Goal: Information Seeking & Learning: Find specific fact

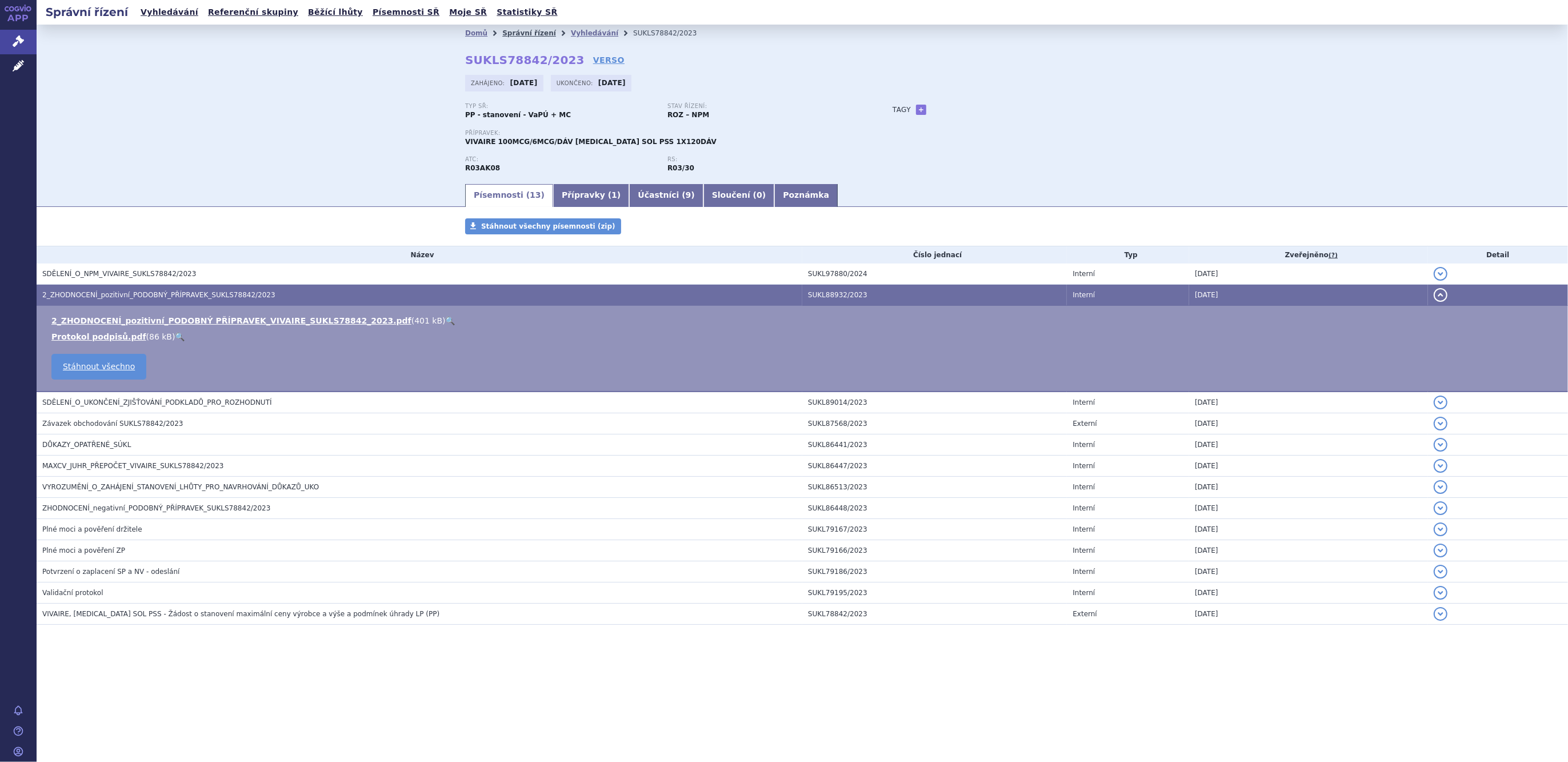
click at [514, 31] on link "Správní řízení" at bounding box center [529, 33] width 54 height 8
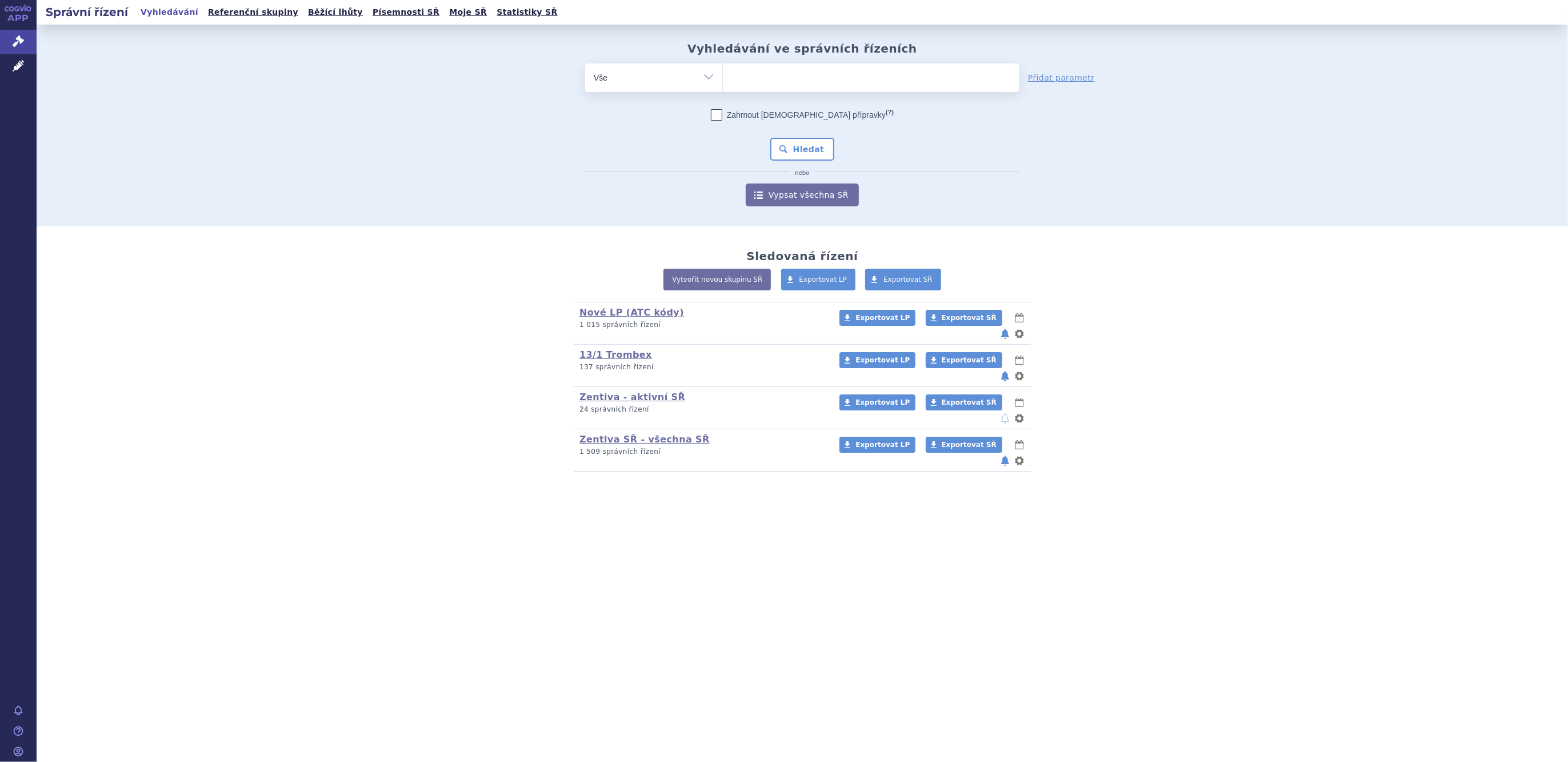
click at [742, 82] on ul at bounding box center [871, 75] width 297 height 24
click at [723, 82] on select at bounding box center [722, 76] width 1 height 29
click at [796, 76] on ul at bounding box center [871, 75] width 297 height 24
click at [723, 76] on select at bounding box center [722, 76] width 1 height 29
type input "ja"
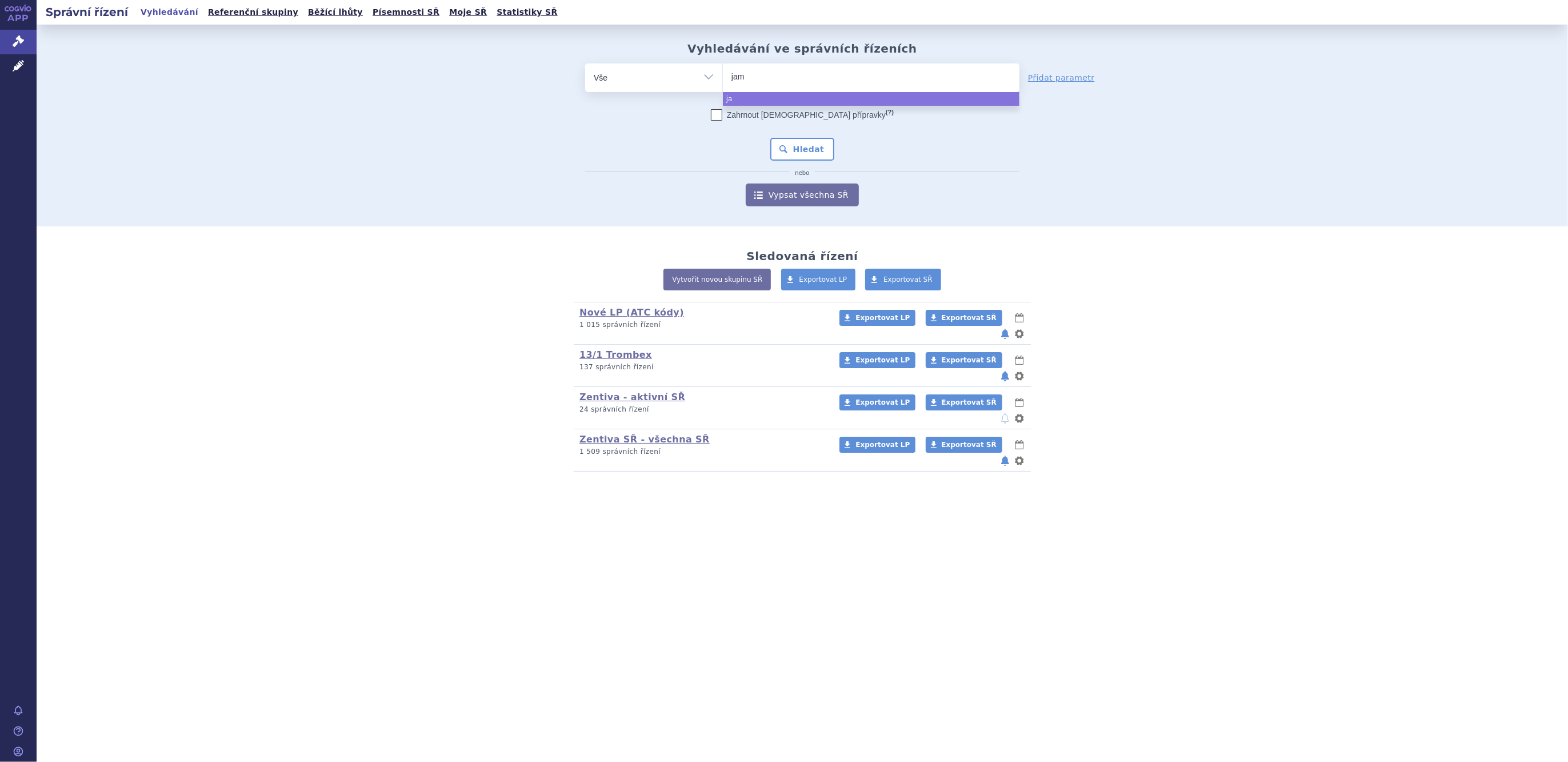
type input "jame"
type input "jamesi"
select select "jamesi"
click at [822, 152] on button "Hledat" at bounding box center [802, 149] width 65 height 23
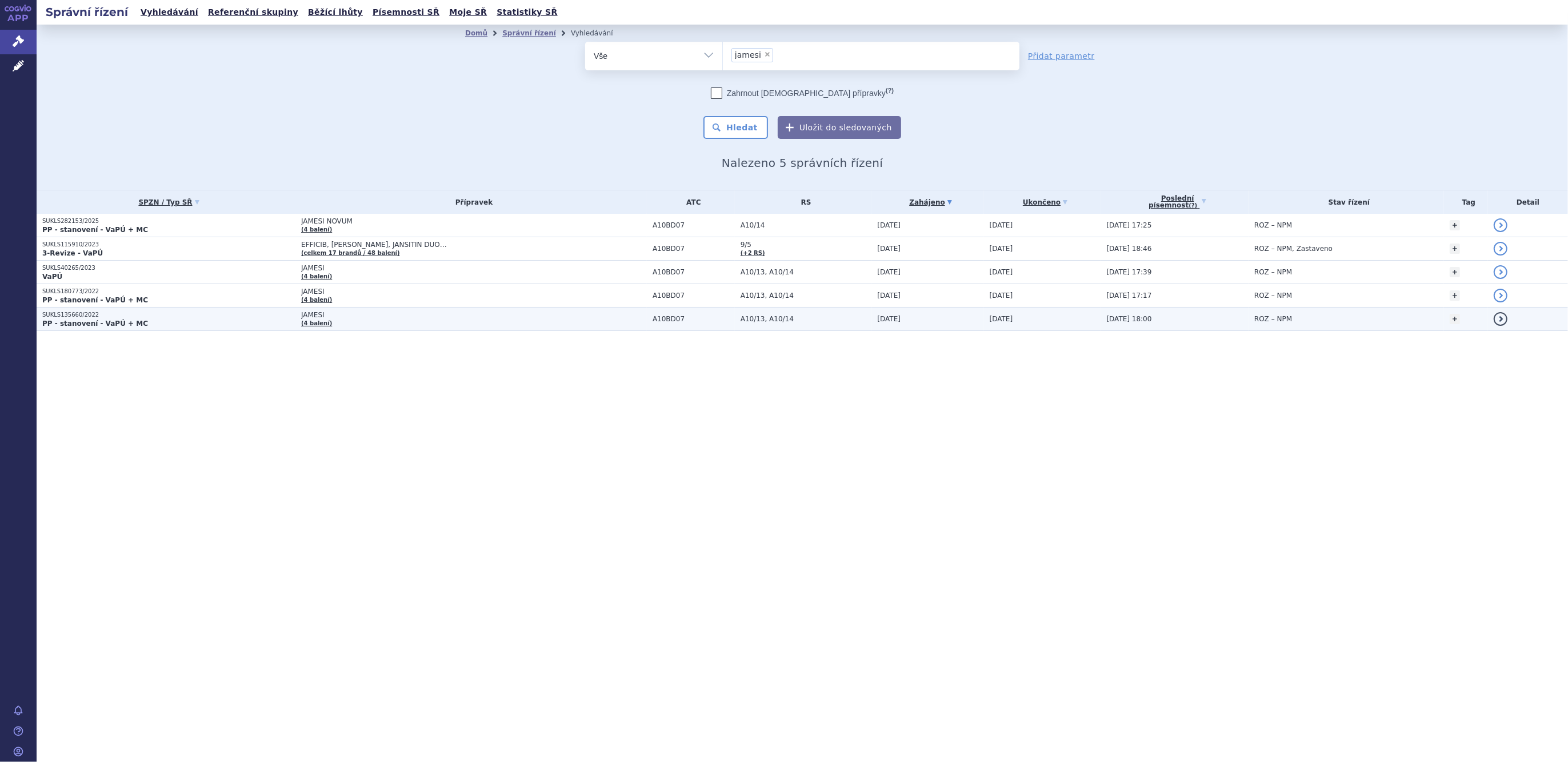
click at [176, 321] on p "PP - stanovení - VaPÚ + MC" at bounding box center [169, 323] width 253 height 9
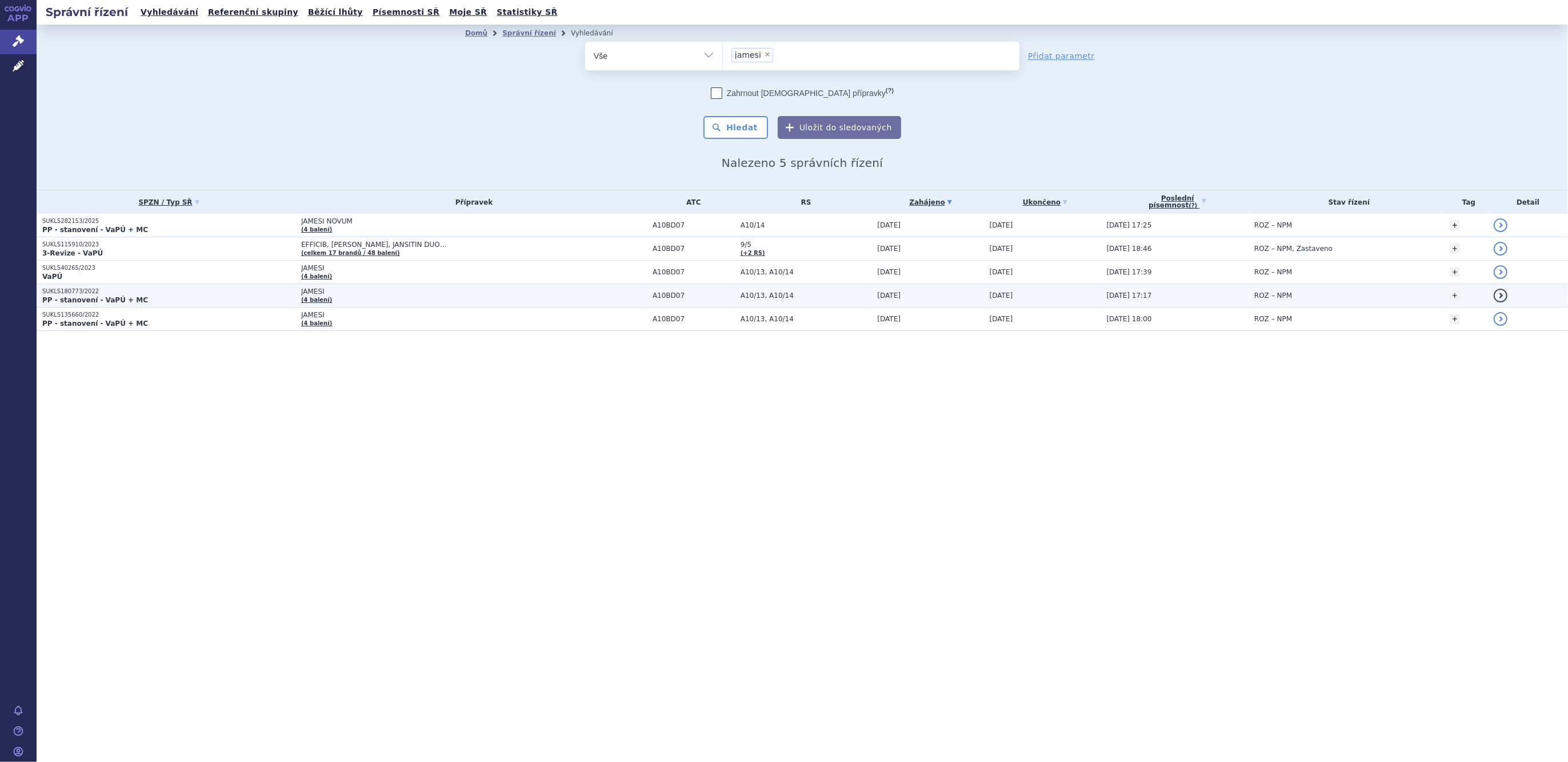
click at [123, 293] on p "SUKLS180773/2022" at bounding box center [169, 292] width 253 height 8
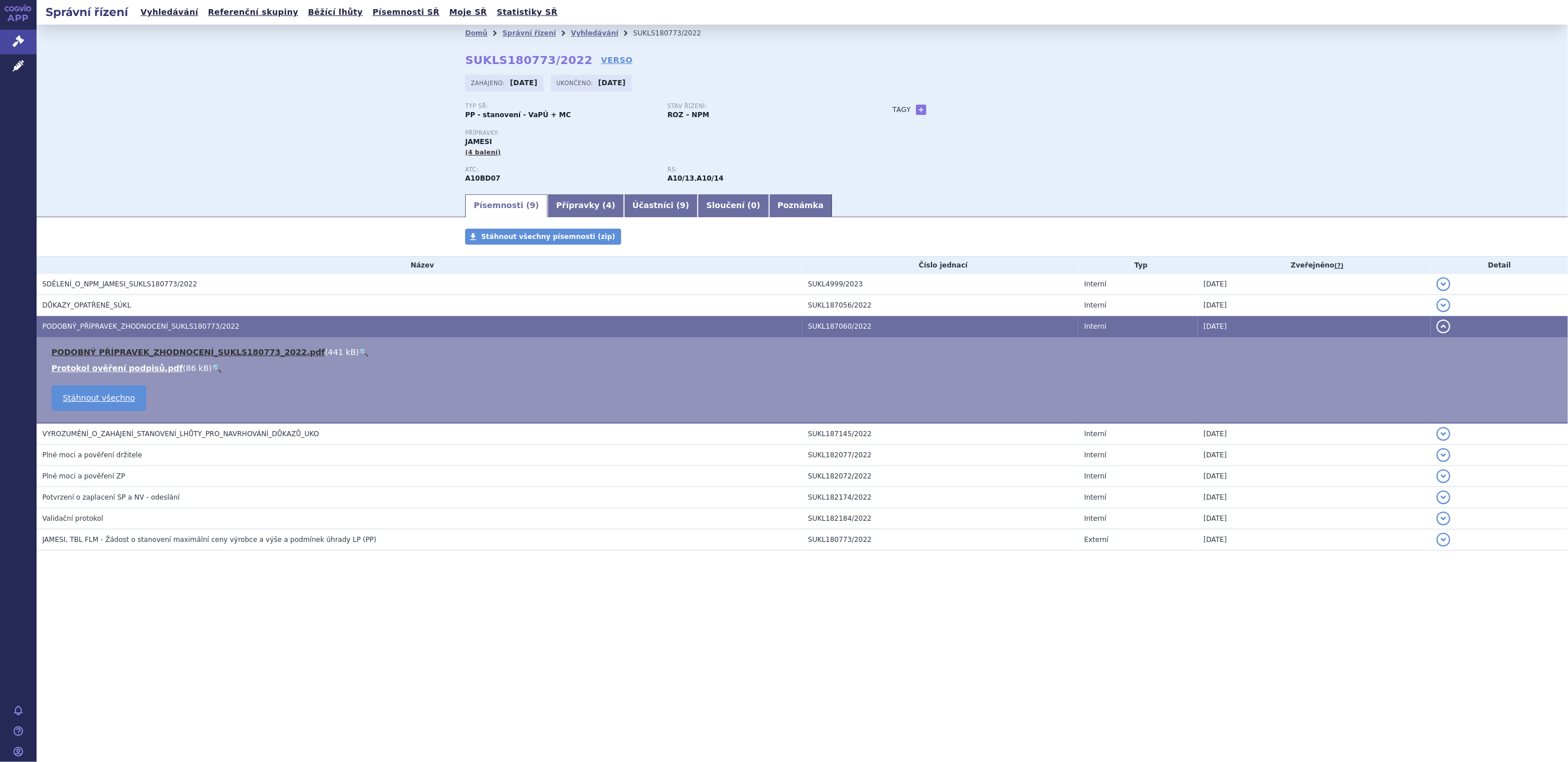
click at [138, 352] on link "PODOBNÝ PŘÍPRAVEK_ZHODNOCENÍ_SUKLS180773_2022.pdf" at bounding box center [188, 352] width 273 height 9
click at [520, 35] on link "Správní řízení" at bounding box center [529, 33] width 54 height 8
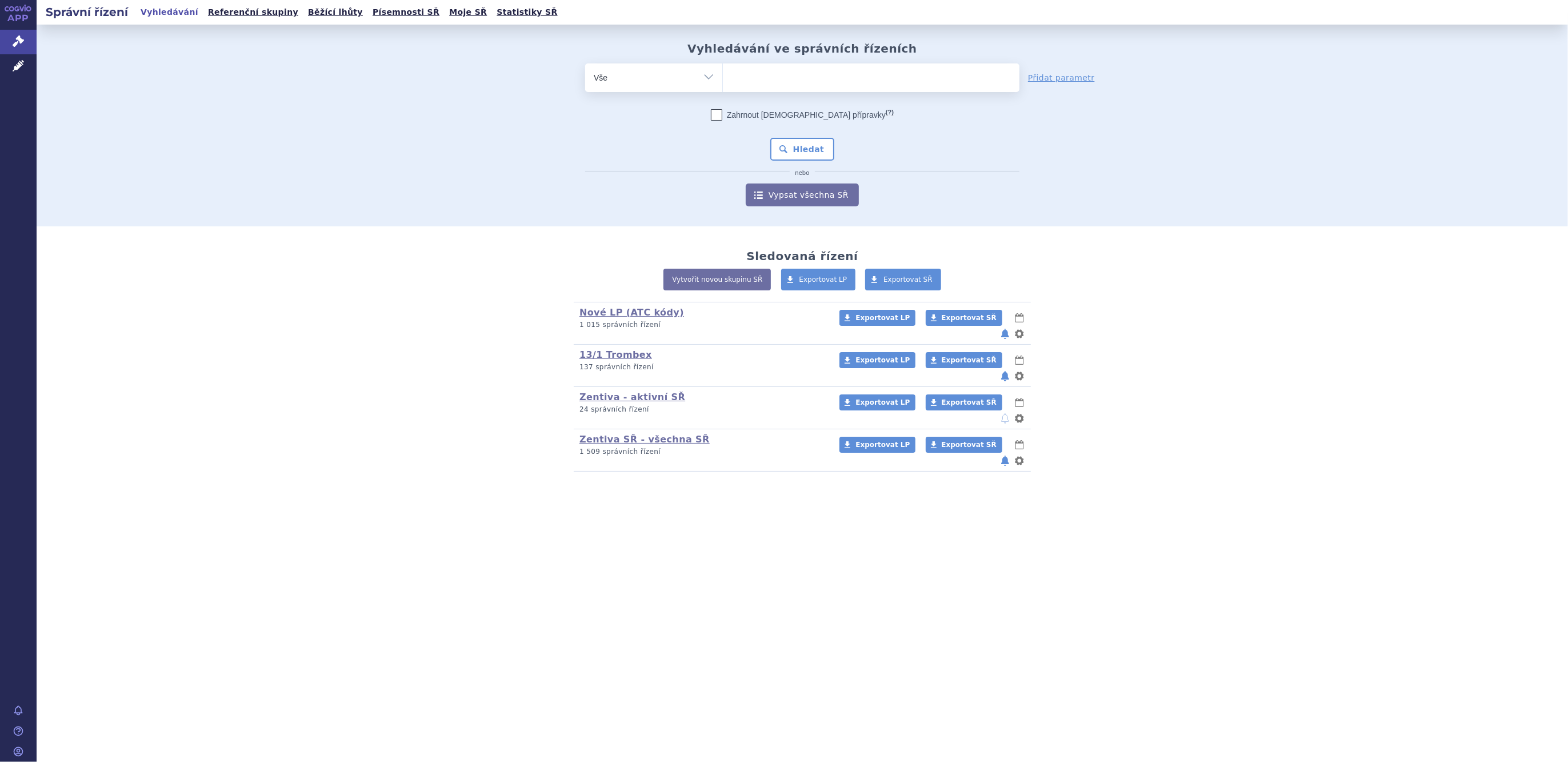
click at [764, 73] on ul at bounding box center [871, 75] width 297 height 24
click at [723, 73] on select at bounding box center [722, 76] width 1 height 29
click at [764, 79] on ul at bounding box center [871, 75] width 297 height 24
click at [723, 79] on select at bounding box center [722, 76] width 1 height 29
paste input "SUKLS160115/2022"
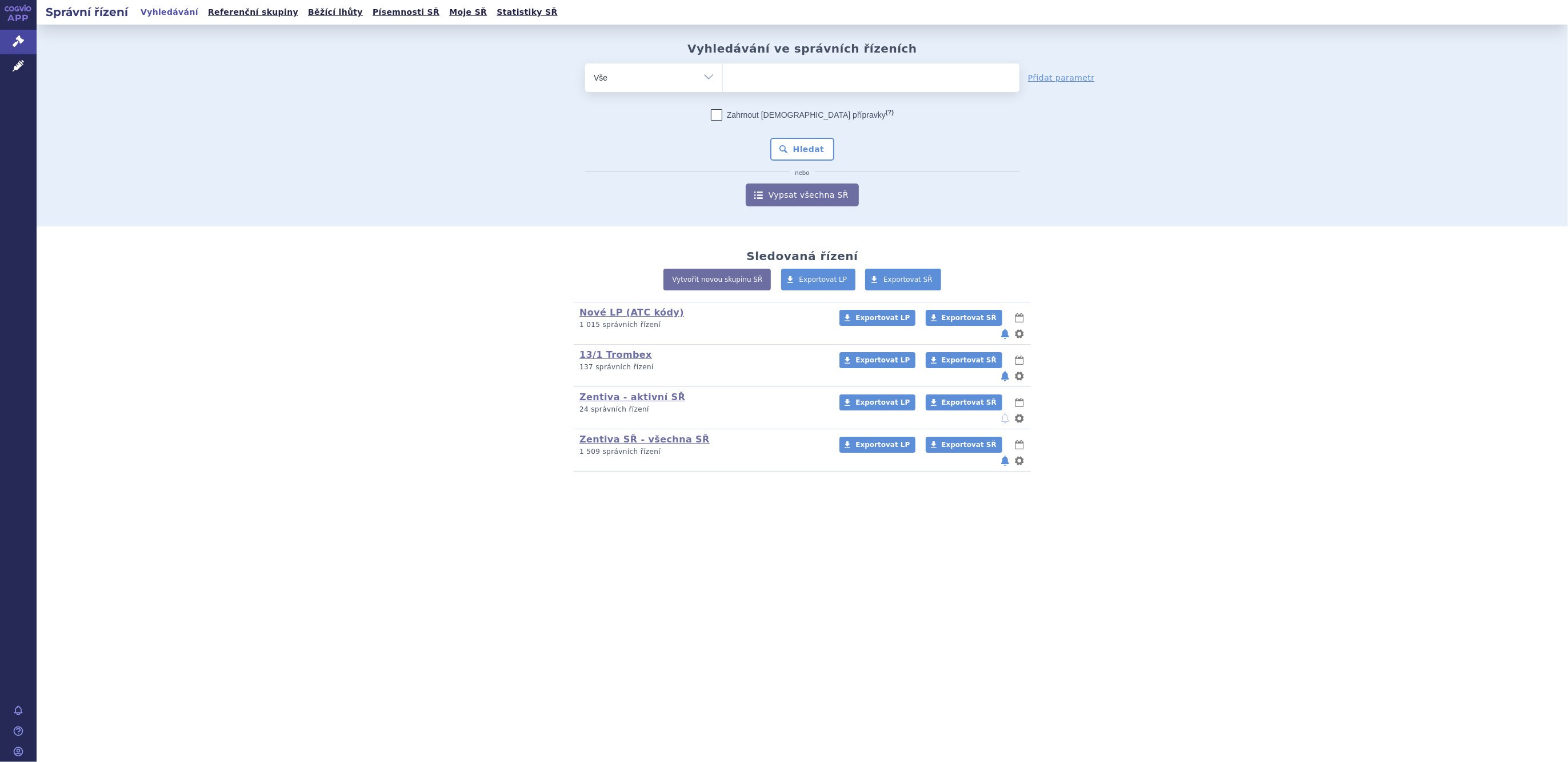
type input "SUKLS160115/2022"
select select "SUKLS160115/2022"
click at [804, 152] on button "Hledat" at bounding box center [802, 149] width 65 height 23
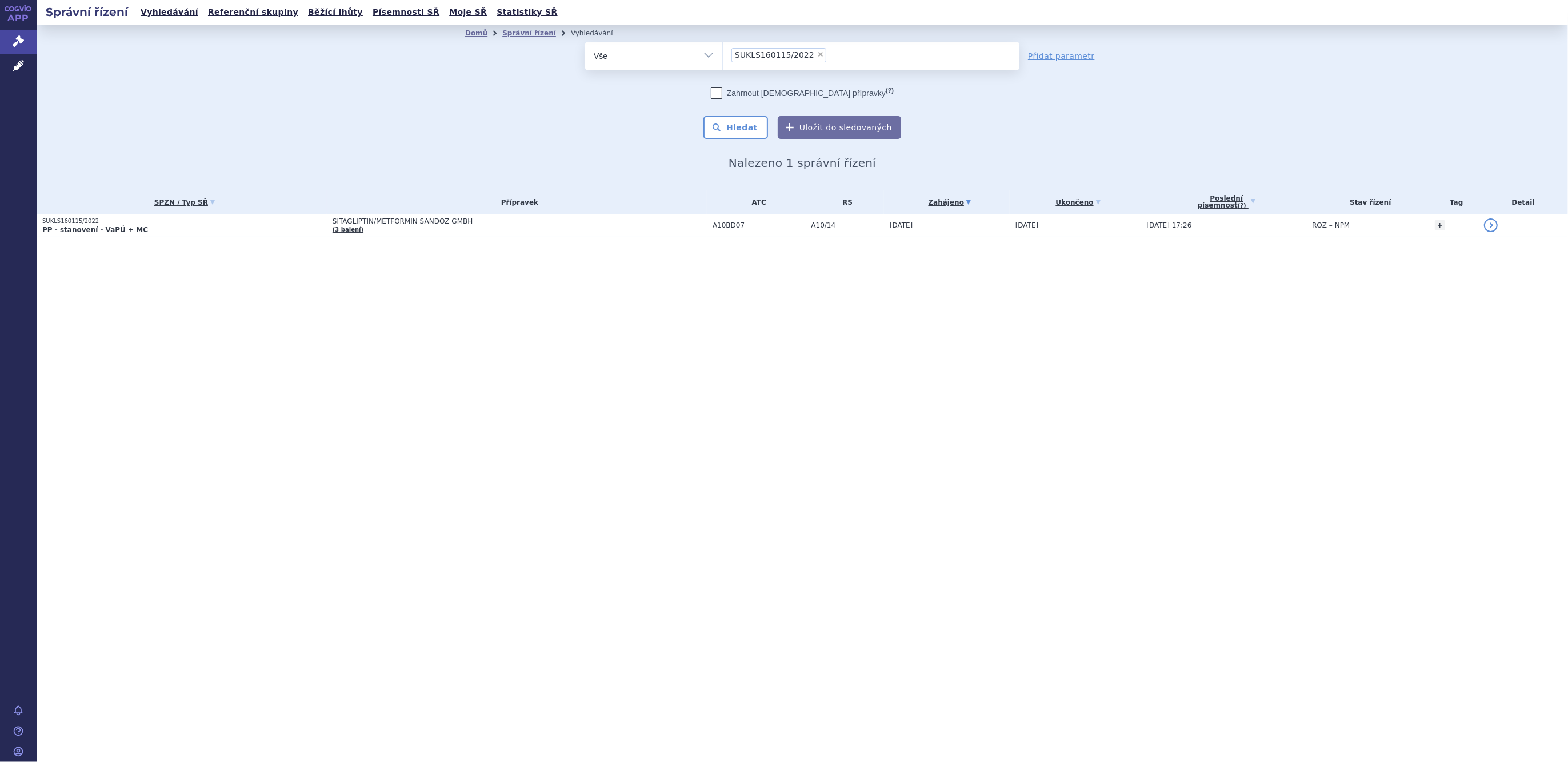
click at [127, 230] on strong "PP - stanovení - VaPÚ + MC" at bounding box center [95, 230] width 106 height 8
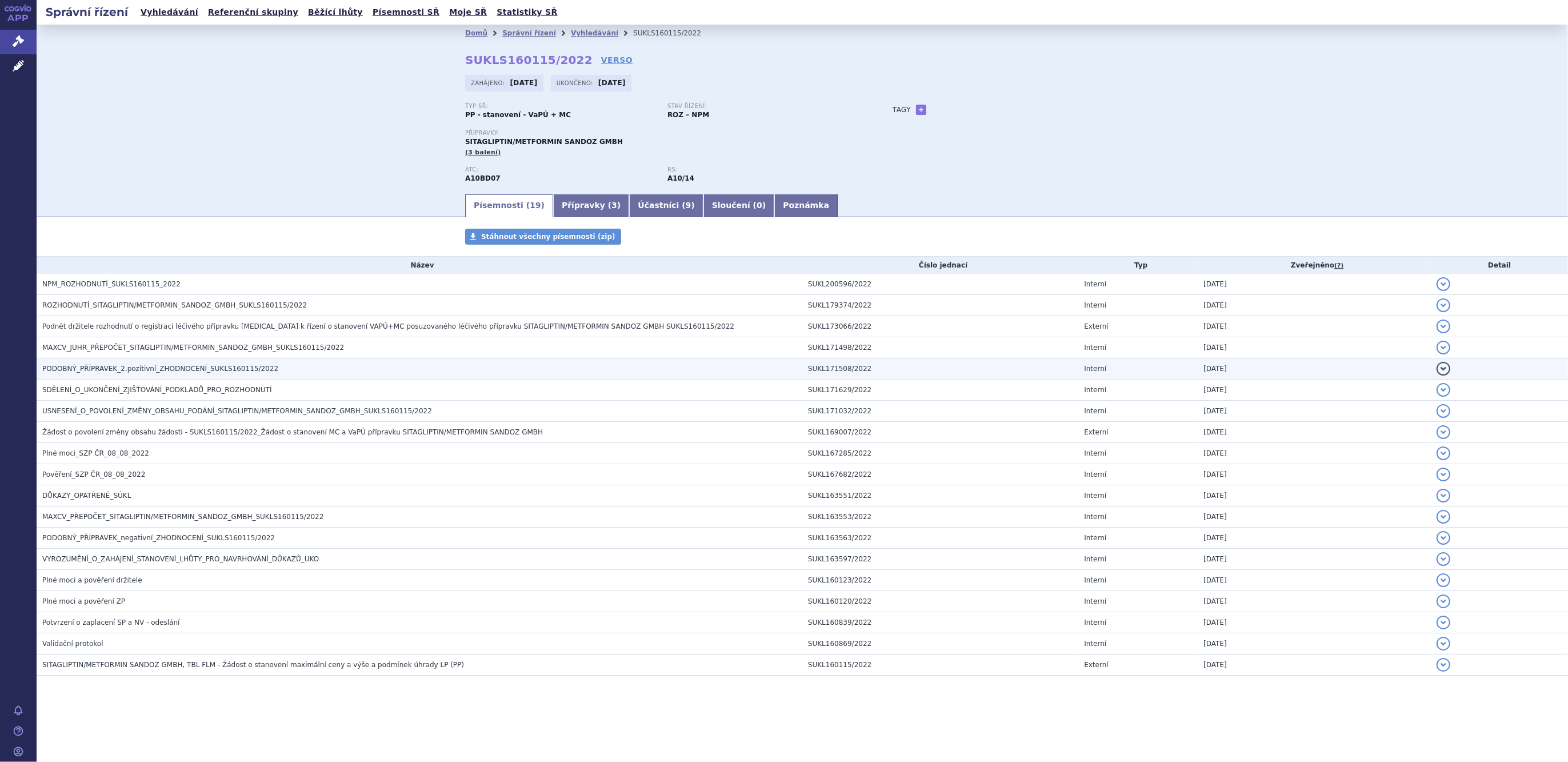
click at [133, 368] on span "PODOBNÝ_PŘÍPRAVEK_2.pozitivní_ZHODNOCENÍ_SUKLS160115/2022" at bounding box center [161, 369] width 236 height 8
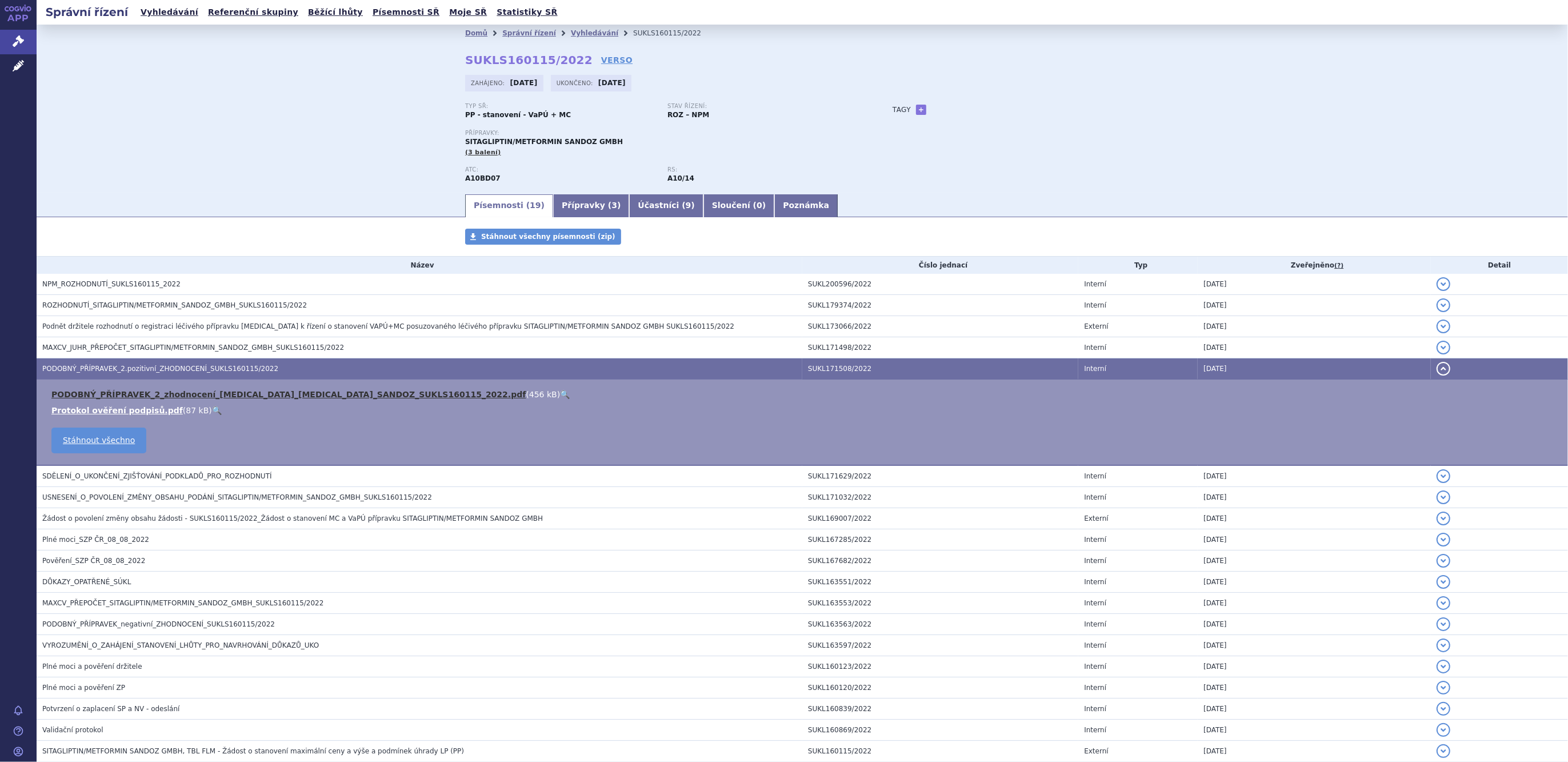
click at [149, 391] on link "PODOBNÝ_PŘÍPRAVEK_2_zhodnocení_[MEDICAL_DATA]_[MEDICAL_DATA]_SANDOZ_SUKLS160115…" at bounding box center [288, 394] width 474 height 9
